Goal: Navigation & Orientation: Find specific page/section

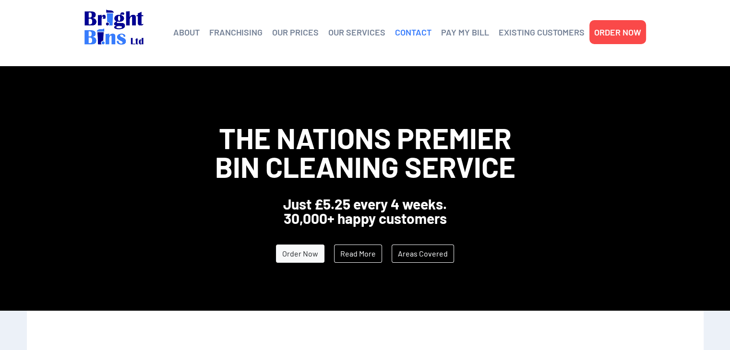
click at [412, 29] on link "CONTACT" at bounding box center [413, 32] width 36 height 14
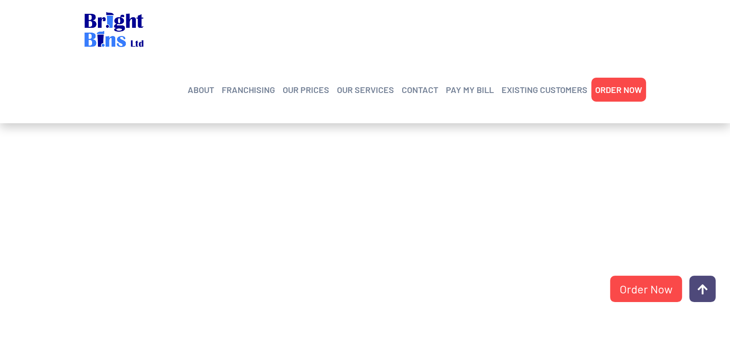
scroll to position [163, 0]
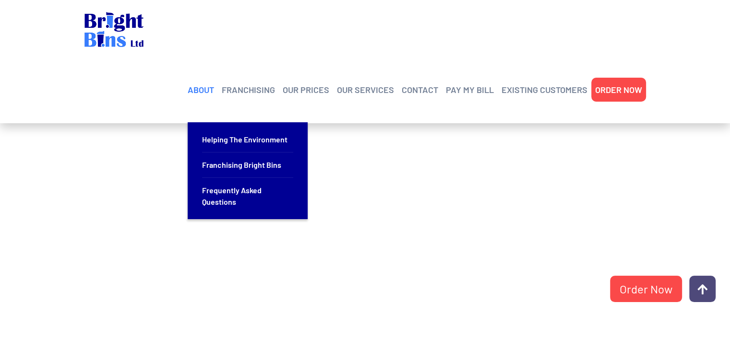
click at [204, 82] on link "ABOUT" at bounding box center [201, 89] width 26 height 14
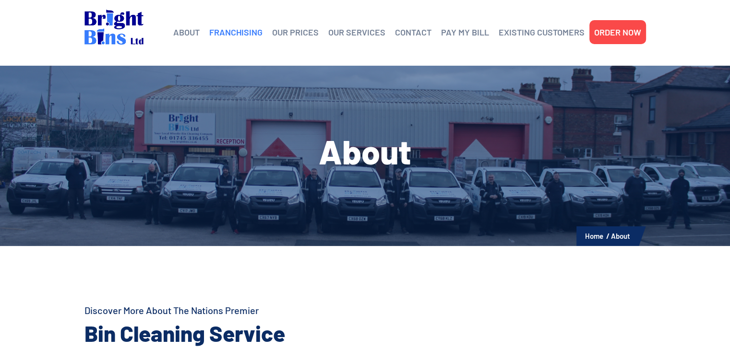
click at [238, 31] on link "FRANCHISING" at bounding box center [235, 32] width 53 height 14
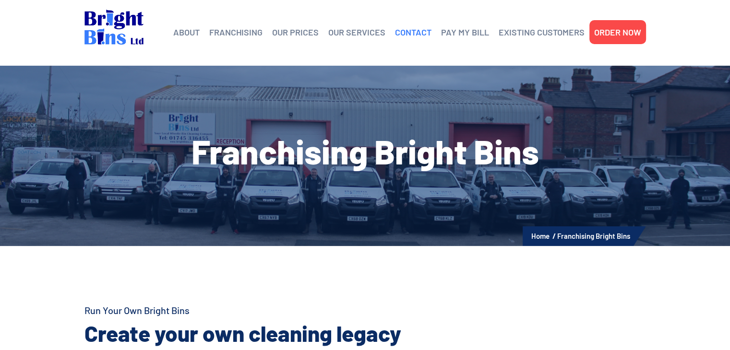
click at [405, 33] on link "CONTACT" at bounding box center [413, 32] width 36 height 14
